Goal: Task Accomplishment & Management: Manage account settings

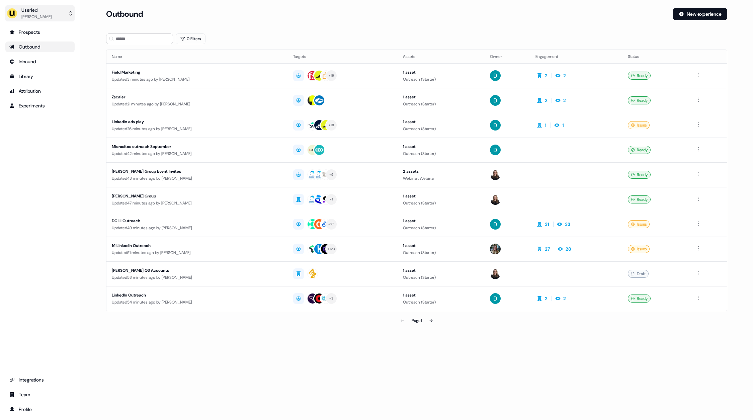
click at [41, 11] on div "Userled" at bounding box center [36, 10] width 30 height 7
click at [42, 43] on div "Help documentation" at bounding box center [40, 43] width 64 height 12
click at [76, 173] on div "Userled [PERSON_NAME] Prospects Outbound Inbound Library Attribution Experiment…" at bounding box center [40, 210] width 80 height 420
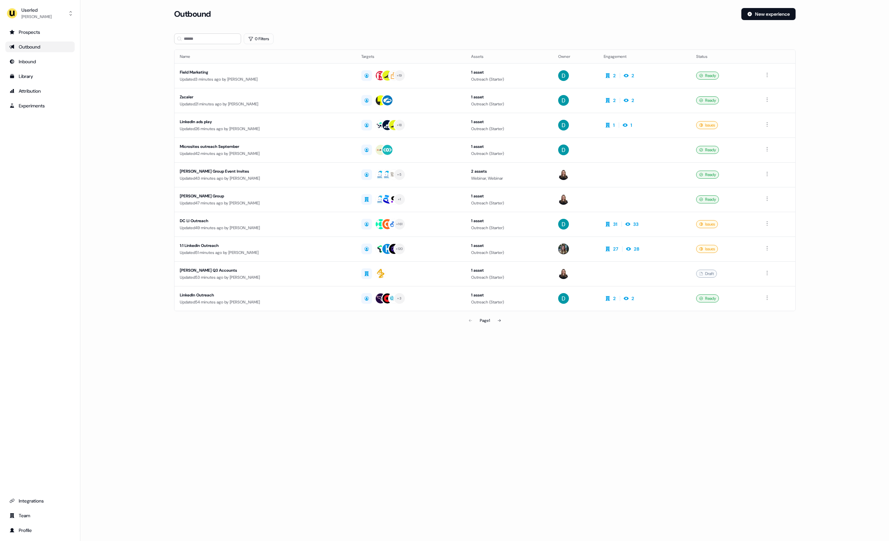
click at [412, 22] on div "Outbound New experience" at bounding box center [484, 18] width 621 height 20
drag, startPoint x: 142, startPoint y: 129, endPoint x: 241, endPoint y: 18, distance: 148.2
click at [143, 129] on main "Loading... Outbound New experience 0 Filters Name Targets Assets Owner Engageme…" at bounding box center [484, 177] width 808 height 338
click at [141, 55] on main "Loading... Outbound New experience 0 Filters Name Targets Assets Owner Engageme…" at bounding box center [484, 177] width 808 height 338
click at [121, 67] on main "Loading... Outbound New experience 0 Filters Name Targets Assets Owner Engageme…" at bounding box center [484, 177] width 808 height 338
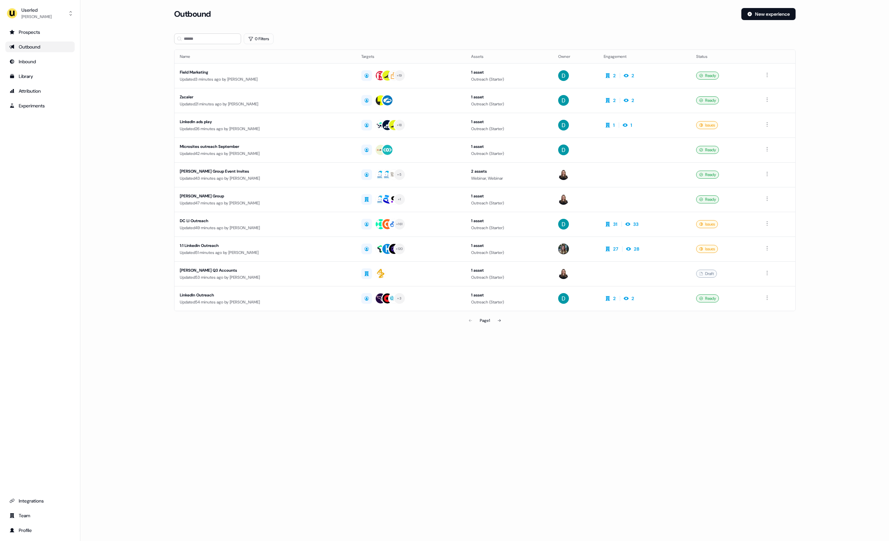
click at [423, 26] on div "Outbound New experience" at bounding box center [484, 18] width 621 height 20
click at [363, 407] on div "Loading... Outbound New experience 0 Filters Name Targets Assets Owner Engageme…" at bounding box center [484, 270] width 808 height 541
click at [27, 13] on div "[PERSON_NAME]" at bounding box center [36, 16] width 30 height 7
click at [35, 37] on div "Help documentation" at bounding box center [40, 43] width 64 height 12
click at [54, 9] on button "Userled [PERSON_NAME]" at bounding box center [39, 13] width 69 height 16
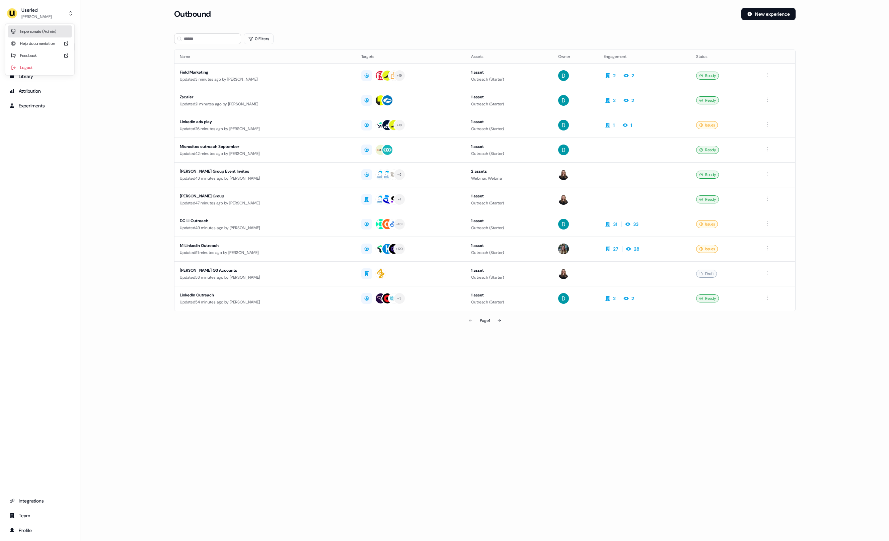
click at [37, 35] on div "Impersonate (Admin)" at bounding box center [40, 31] width 64 height 12
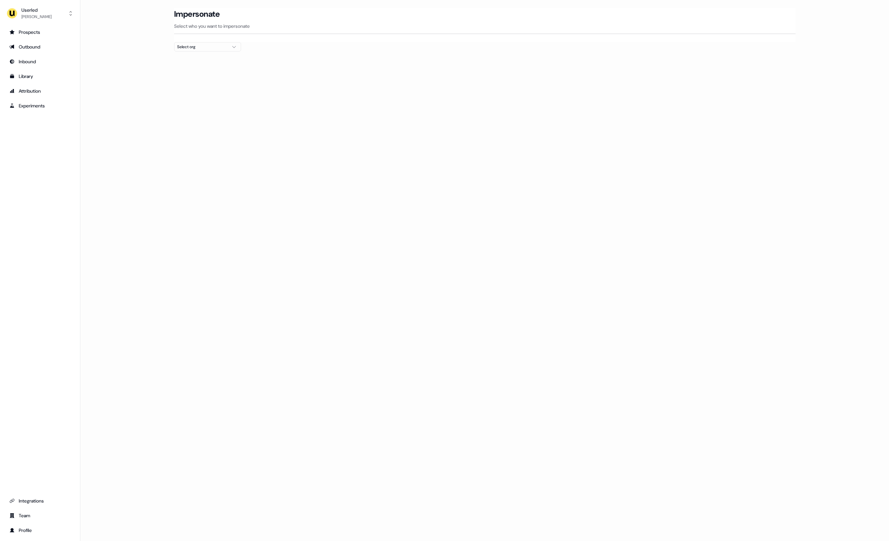
click at [215, 41] on div "Impersonate Select who you want to impersonate" at bounding box center [484, 25] width 621 height 34
click at [215, 45] on div "Select org" at bounding box center [202, 47] width 50 height 7
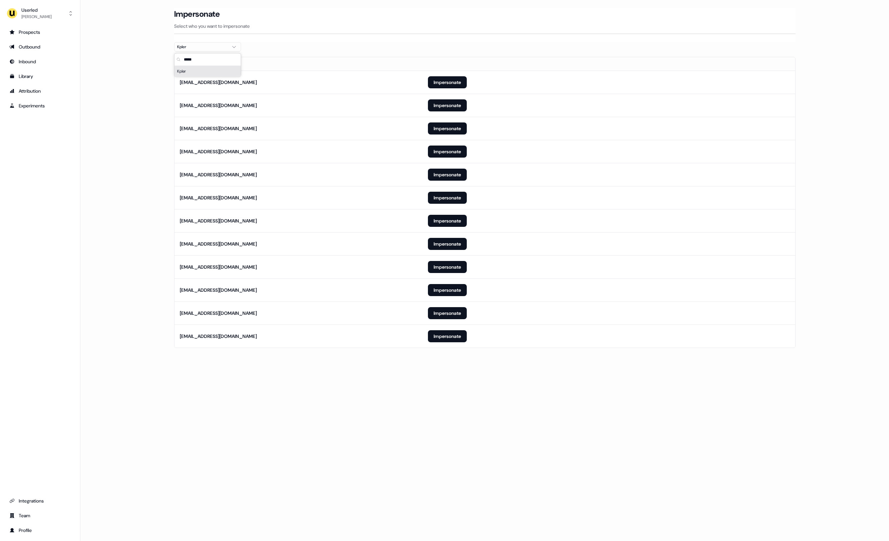
type input "*****"
click at [407, 409] on div "Loading... Impersonate Select who you want to impersonate Kpler Email [EMAIL_AD…" at bounding box center [484, 270] width 808 height 541
click at [452, 173] on button "Impersonate" at bounding box center [447, 175] width 39 height 12
